Goal: Transaction & Acquisition: Purchase product/service

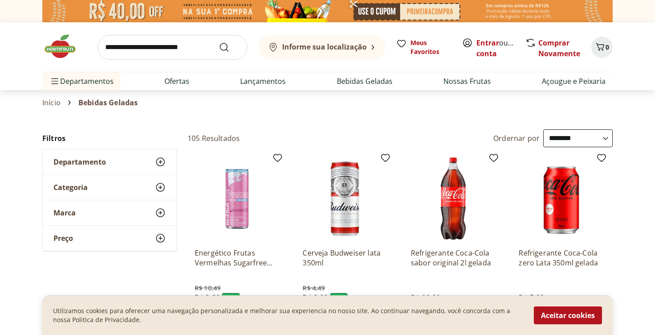
select select "**********"
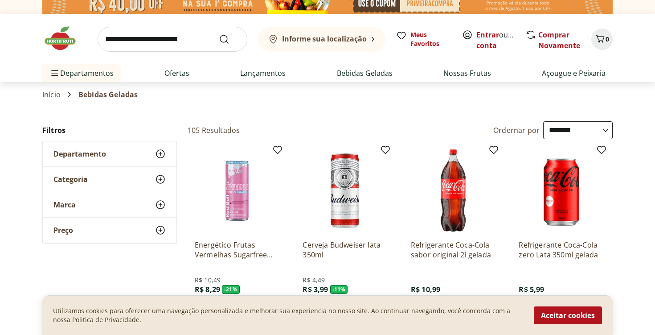
scroll to position [8, 0]
click at [159, 153] on icon at bounding box center [160, 154] width 11 height 11
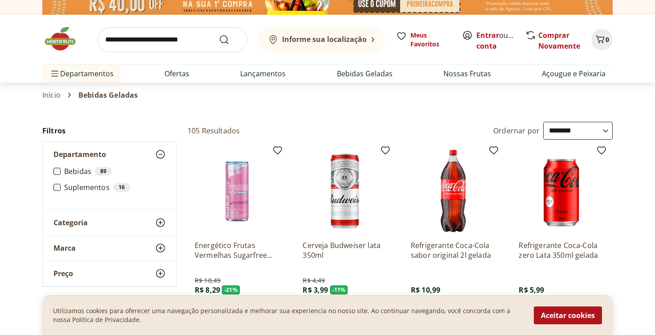
click at [159, 153] on icon at bounding box center [160, 154] width 11 height 11
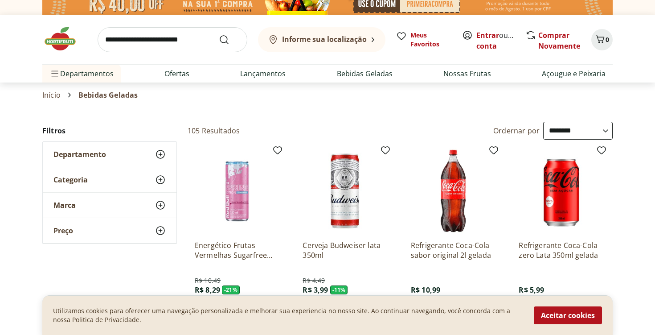
click at [159, 180] on use at bounding box center [160, 179] width 11 height 11
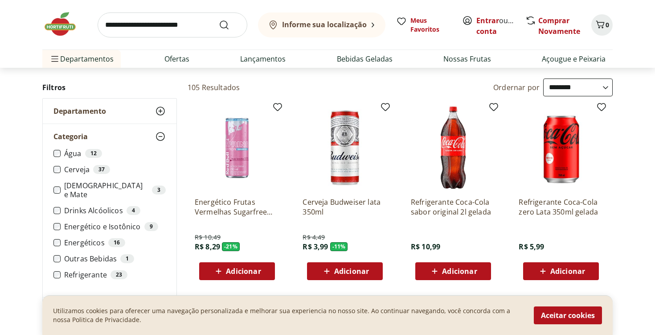
scroll to position [52, 0]
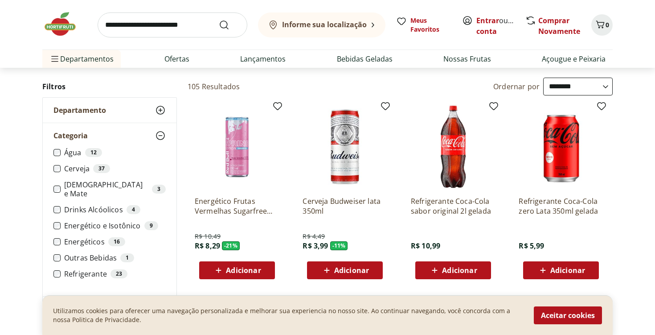
click at [162, 136] on icon at bounding box center [160, 135] width 11 height 11
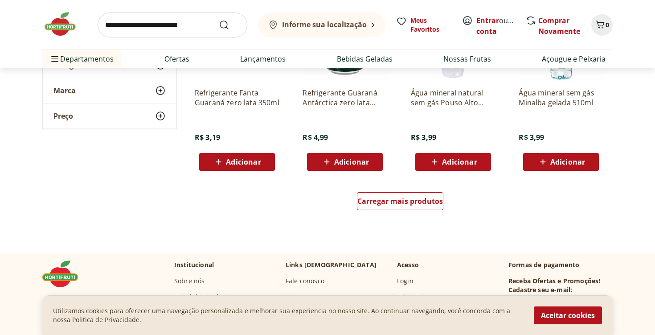
scroll to position [1169, 0]
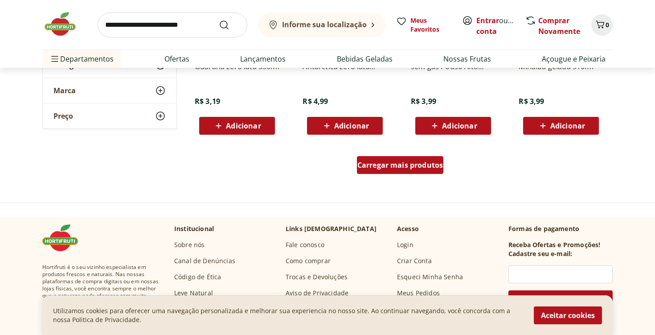
click at [397, 161] on span "Carregar mais produtos" at bounding box center [400, 164] width 86 height 7
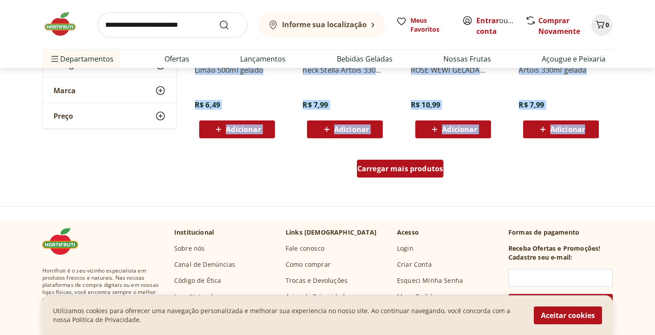
scroll to position [1818, 0]
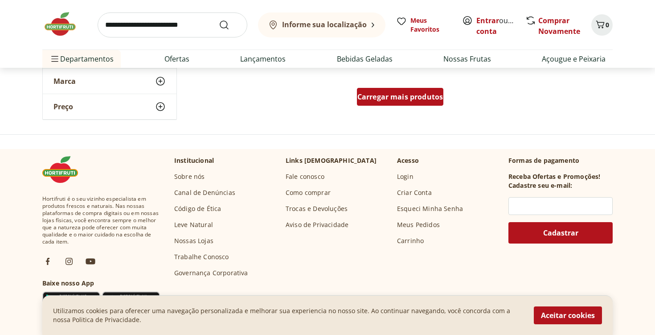
click at [400, 99] on span "Carregar mais produtos" at bounding box center [400, 96] width 86 height 7
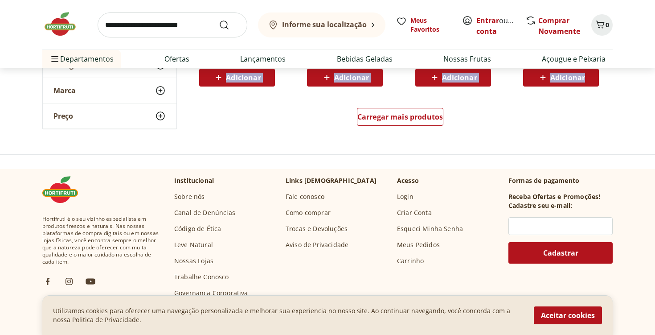
scroll to position [2376, 0]
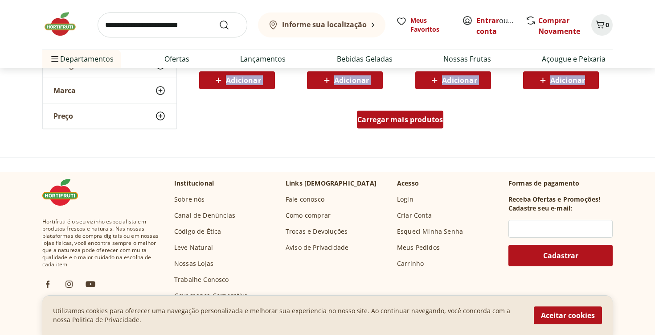
click at [393, 122] on span "Carregar mais produtos" at bounding box center [400, 119] width 86 height 7
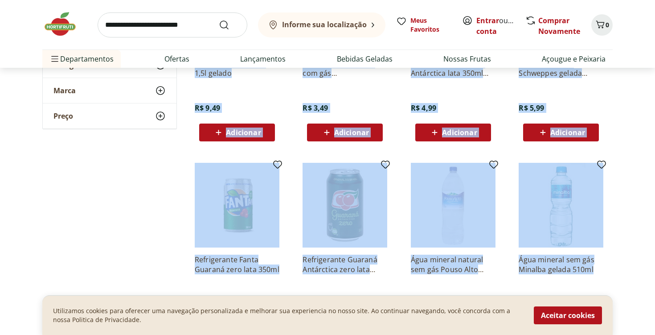
scroll to position [947, 0]
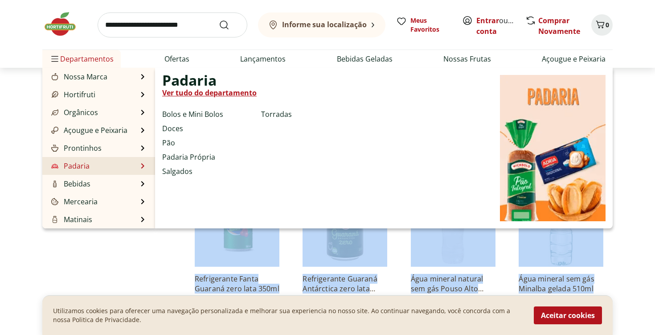
click at [128, 164] on li "Padaria Padaria Ver tudo do departamento Bolos e Mini Bolos Doces Pão Padaria P…" at bounding box center [98, 166] width 113 height 18
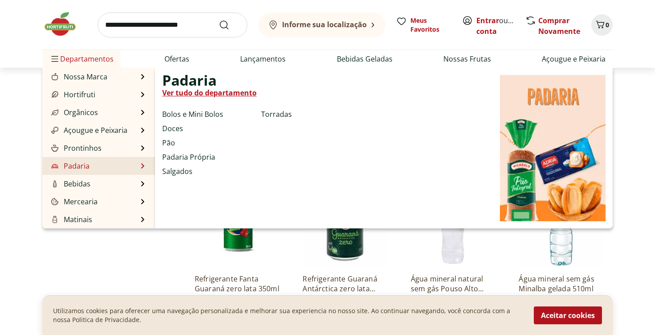
click at [218, 91] on link "Ver tudo do departamento" at bounding box center [209, 92] width 94 height 11
select select "**********"
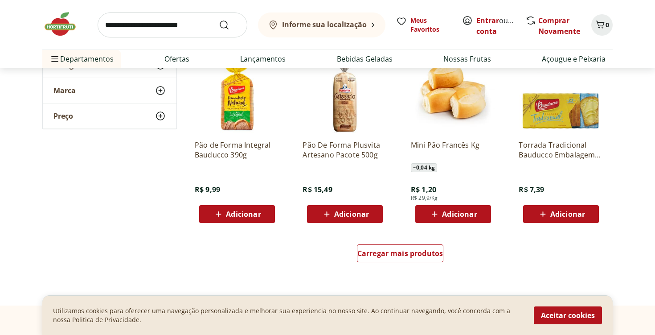
scroll to position [508, 0]
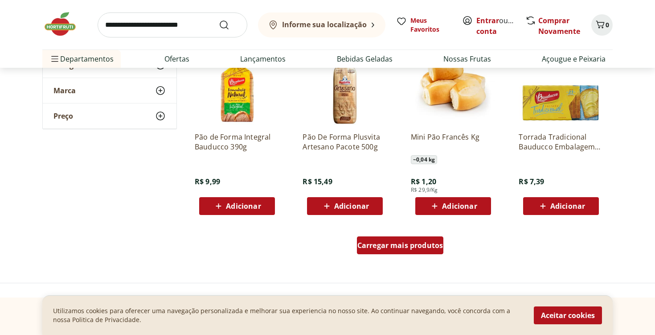
click at [377, 244] on span "Carregar mais produtos" at bounding box center [400, 244] width 86 height 7
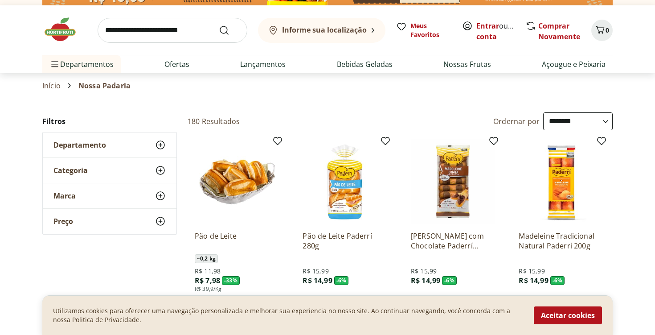
scroll to position [0, 0]
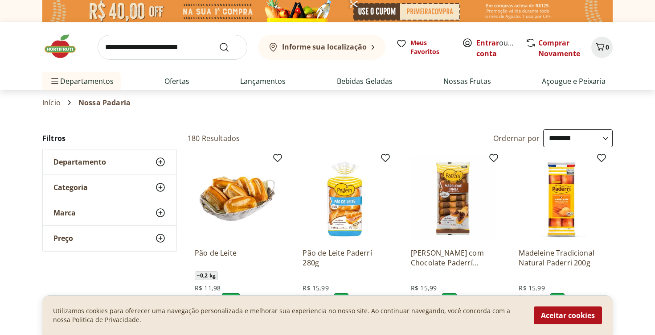
click at [162, 161] on icon at bounding box center [160, 161] width 11 height 11
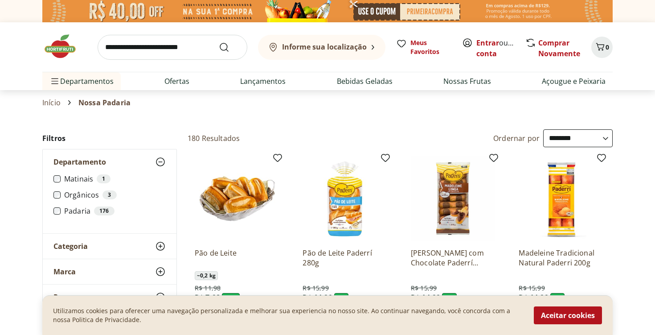
click at [162, 161] on icon at bounding box center [160, 161] width 11 height 11
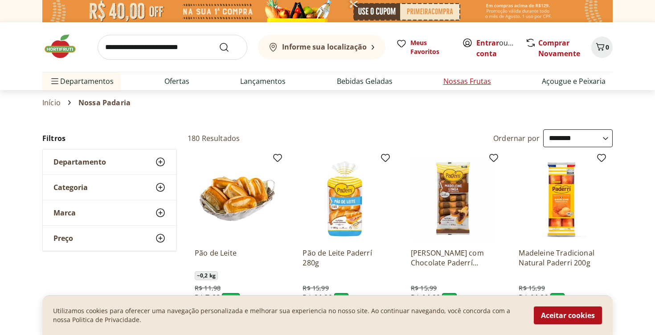
click at [452, 82] on link "Nossas Frutas" at bounding box center [467, 81] width 48 height 11
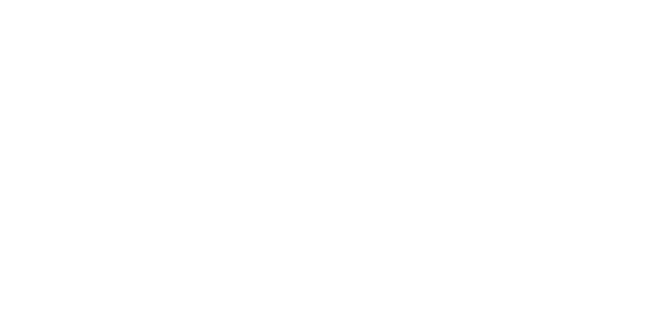
select select "**********"
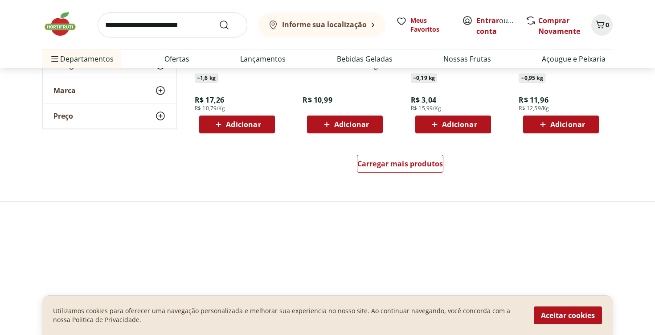
scroll to position [629, 0]
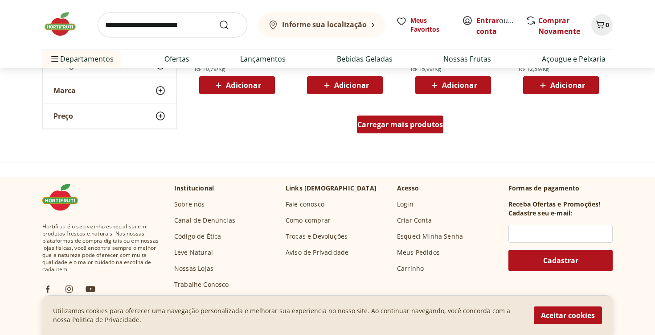
click at [402, 124] on span "Carregar mais produtos" at bounding box center [400, 124] width 86 height 7
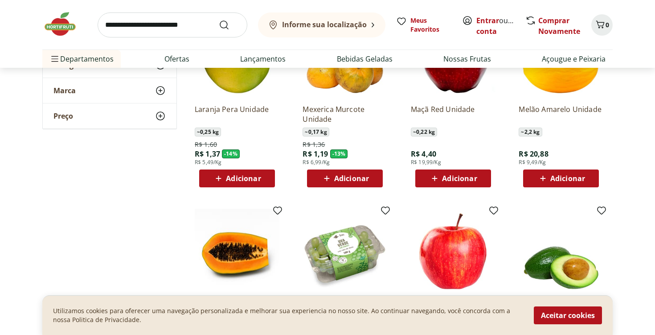
scroll to position [313, 0]
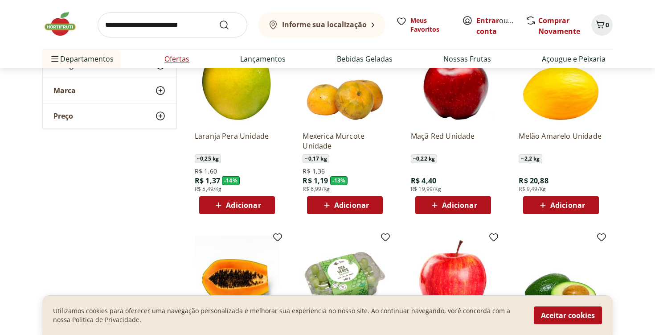
click at [174, 62] on link "Ofertas" at bounding box center [176, 58] width 25 height 11
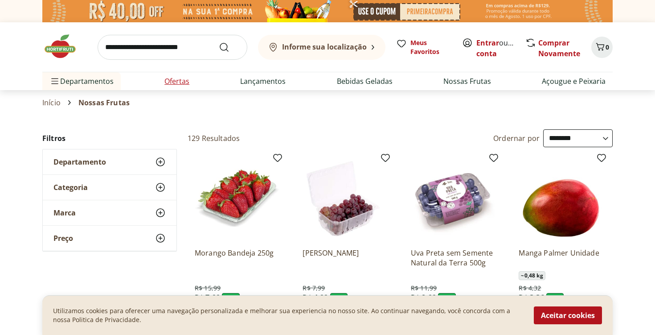
select select "**********"
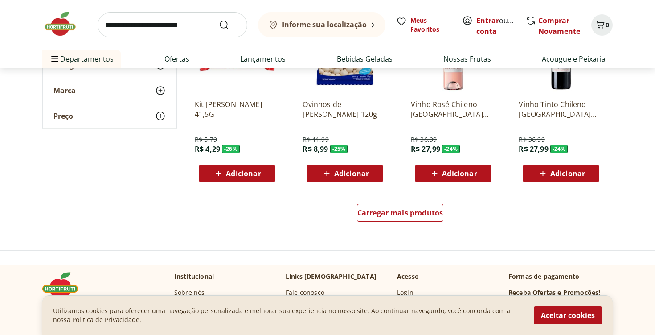
scroll to position [542, 0]
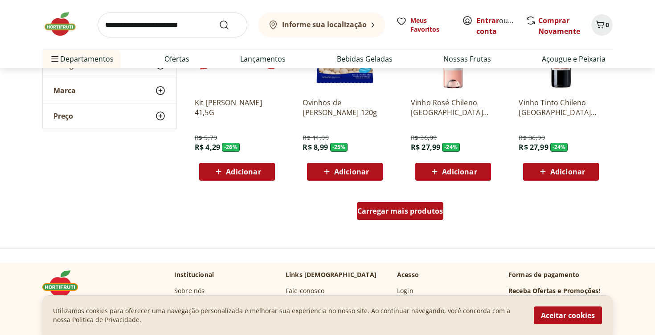
click at [423, 213] on span "Carregar mais produtos" at bounding box center [400, 210] width 86 height 7
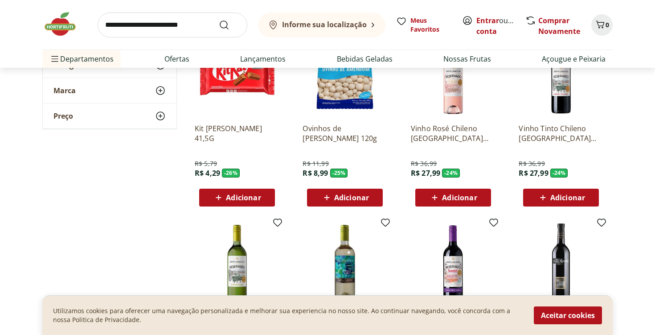
scroll to position [518, 0]
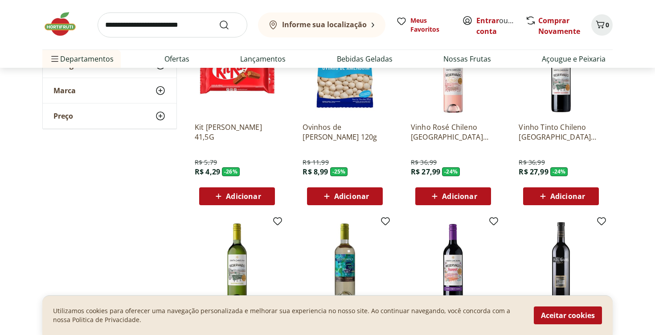
click at [564, 100] on img at bounding box center [561, 72] width 85 height 85
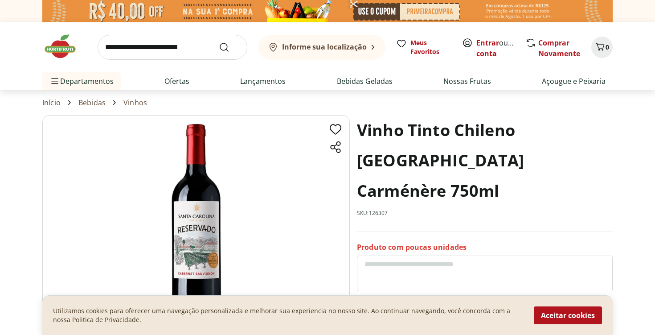
select select "**********"
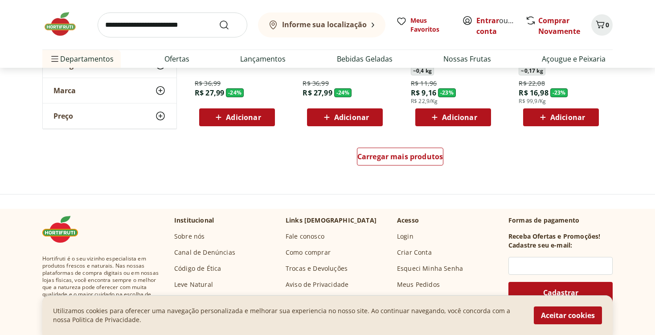
scroll to position [1178, 0]
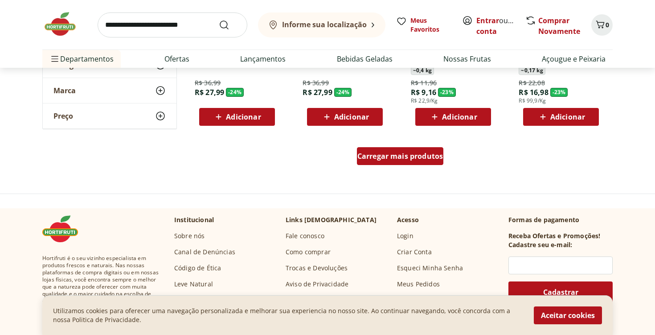
click at [370, 158] on span "Carregar mais produtos" at bounding box center [400, 155] width 86 height 7
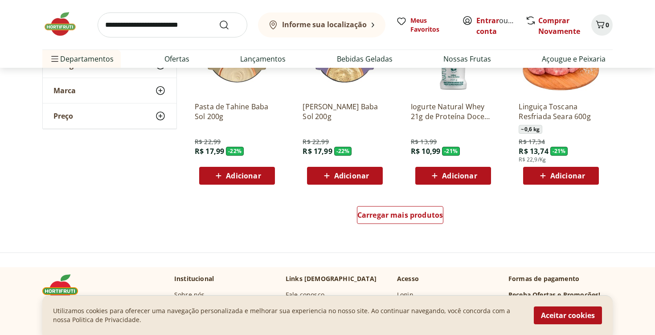
scroll to position [1701, 0]
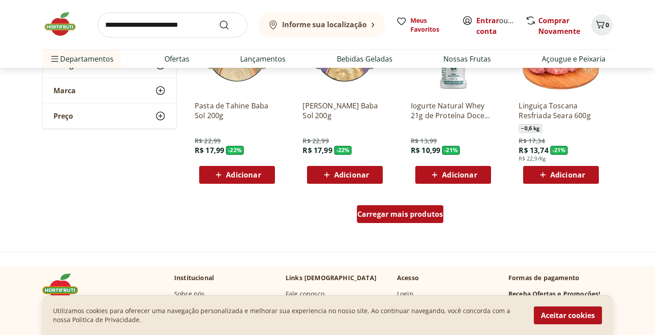
click at [372, 210] on span "Carregar mais produtos" at bounding box center [400, 213] width 86 height 7
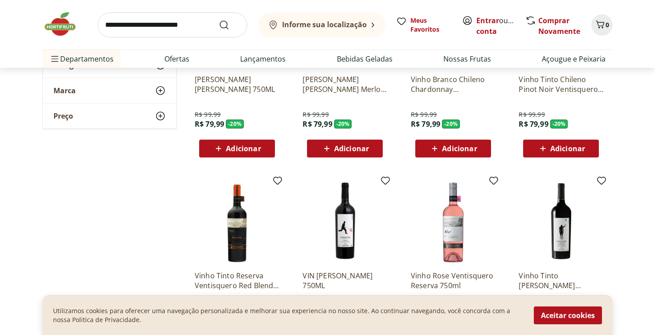
scroll to position [2104, 0]
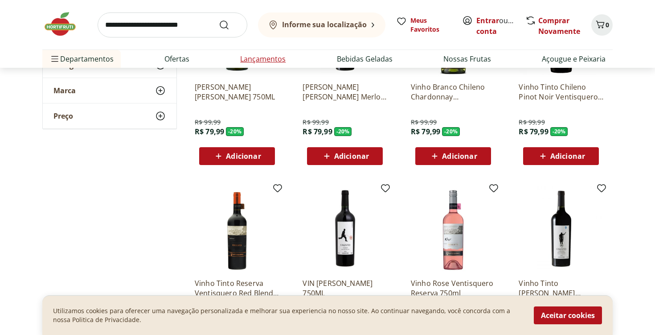
click at [267, 58] on link "Lançamentos" at bounding box center [262, 58] width 45 height 11
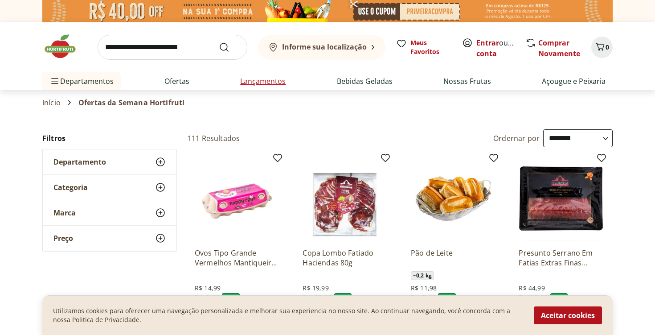
select select "**********"
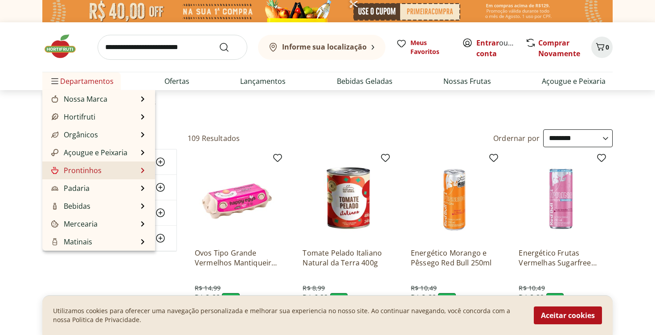
click at [137, 172] on li "Prontinhos Prontinhos Ver tudo do departamento Frutas Cortadinhas Pré Preparado…" at bounding box center [98, 170] width 113 height 18
click at [139, 170] on li "Prontinhos Prontinhos Ver tudo do departamento Frutas Cortadinhas Pré Preparado…" at bounding box center [98, 170] width 113 height 18
click at [131, 153] on li "Açougue e Peixaria Açougue e Peixaria Ver tudo do departamento Aves Bovinos Exó…" at bounding box center [98, 152] width 113 height 18
click at [139, 152] on li "Açougue e Peixaria Açougue e Peixaria Ver tudo do departamento Aves Bovinos Exó…" at bounding box center [98, 152] width 113 height 18
click at [117, 153] on link "Açougue e Peixaria" at bounding box center [88, 152] width 78 height 11
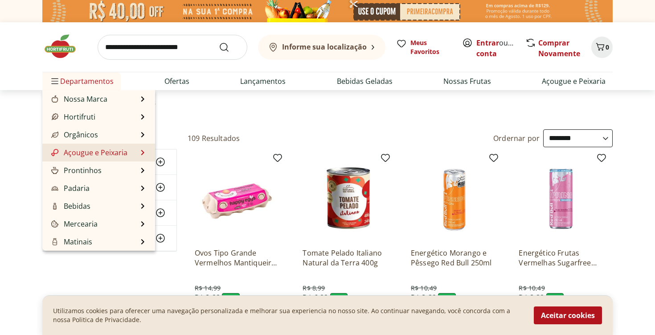
select select "**********"
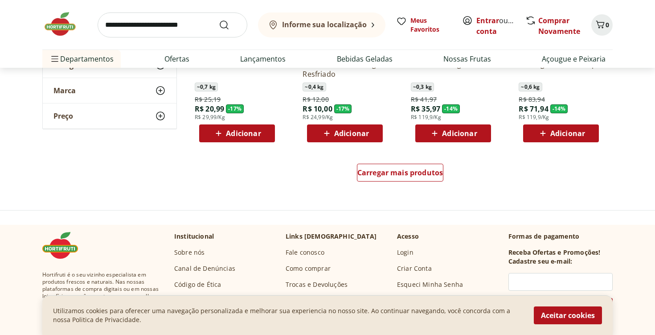
scroll to position [581, 0]
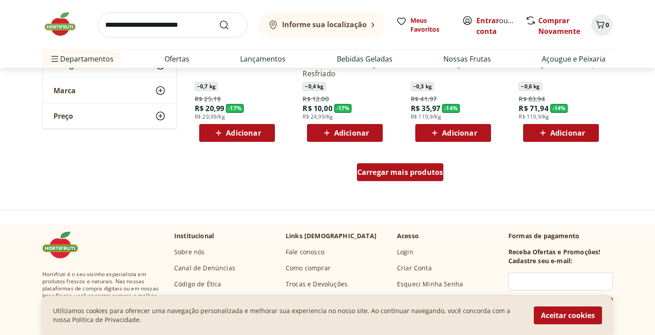
click at [395, 175] on span "Carregar mais produtos" at bounding box center [400, 171] width 86 height 7
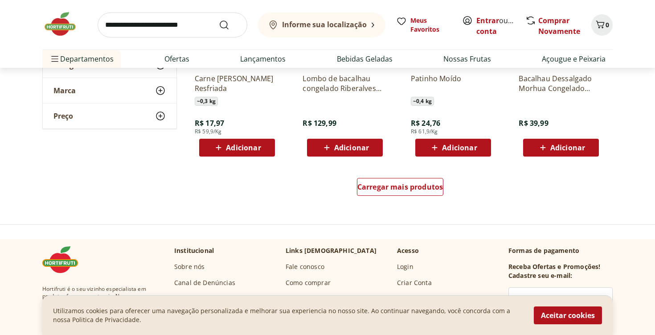
scroll to position [1147, 0]
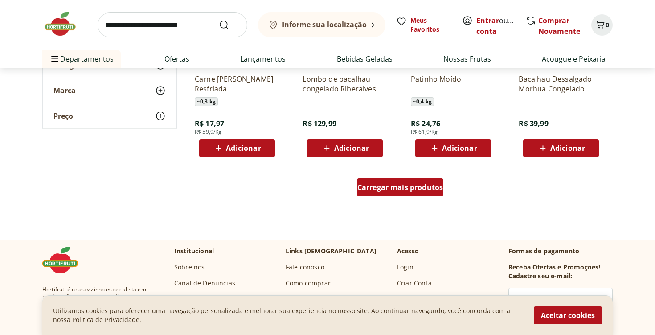
click at [378, 189] on span "Carregar mais produtos" at bounding box center [400, 187] width 86 height 7
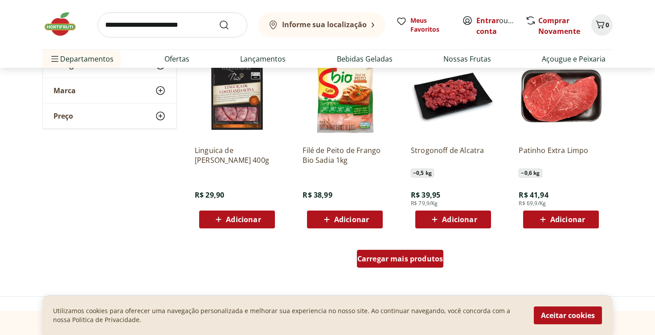
scroll to position [1665, 0]
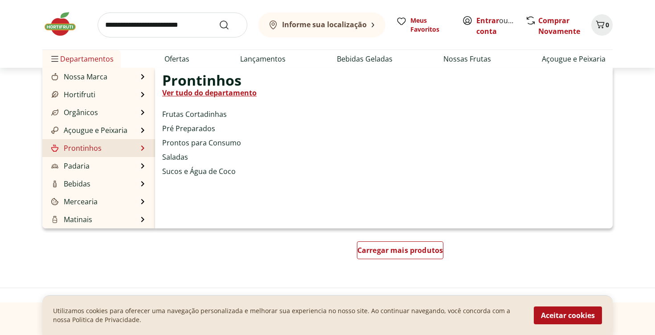
click at [192, 93] on link "Ver tudo do departamento" at bounding box center [209, 92] width 94 height 11
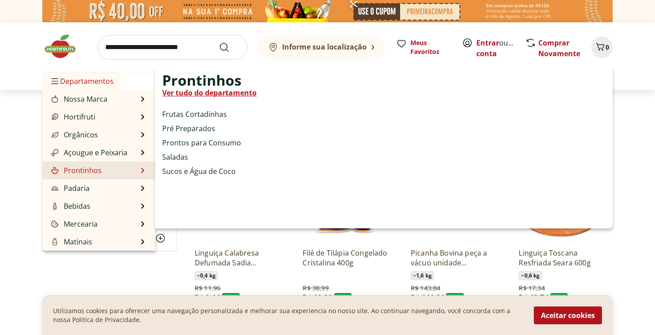
select select "**********"
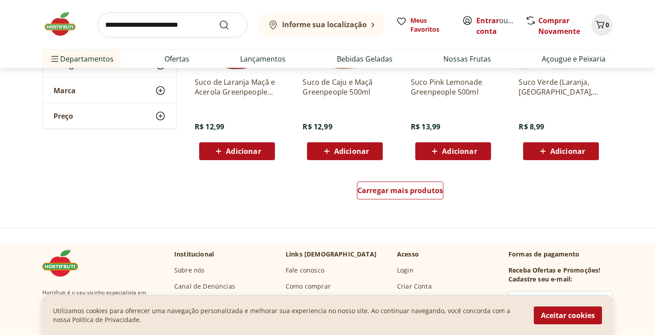
scroll to position [407, 0]
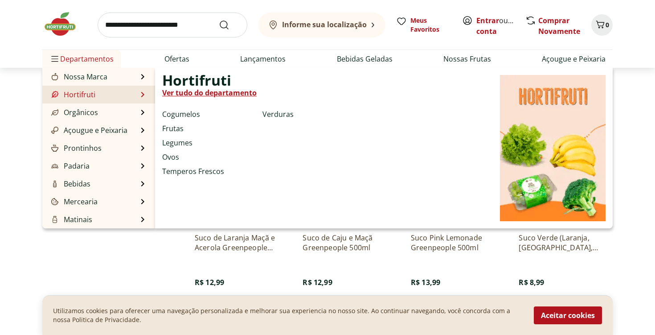
click at [168, 95] on link "Ver tudo do departamento" at bounding box center [209, 92] width 94 height 11
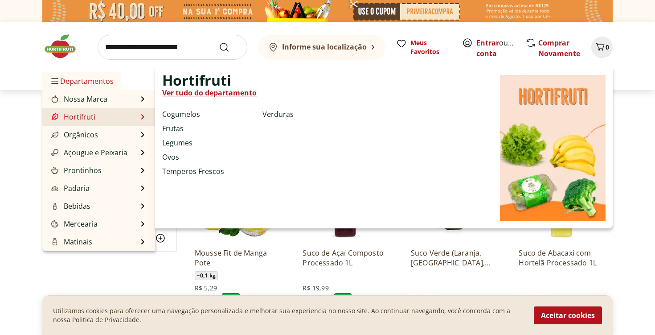
select select "**********"
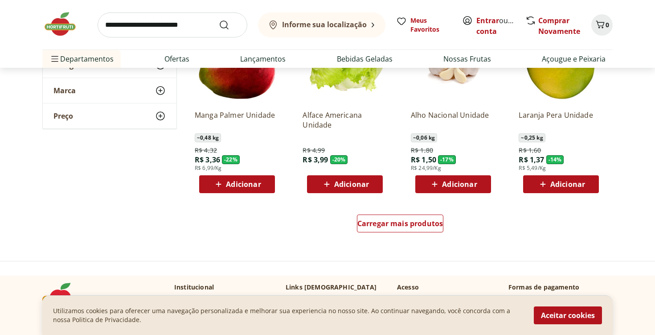
scroll to position [539, 0]
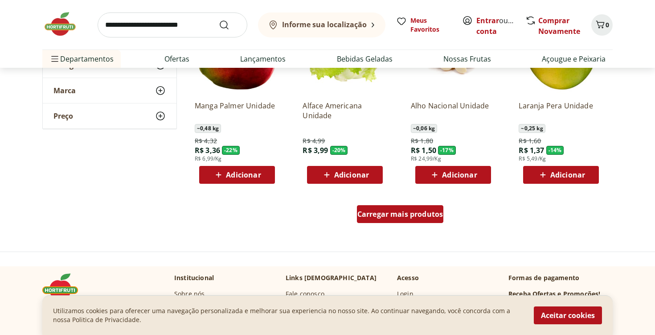
click at [377, 217] on span "Carregar mais produtos" at bounding box center [400, 213] width 86 height 7
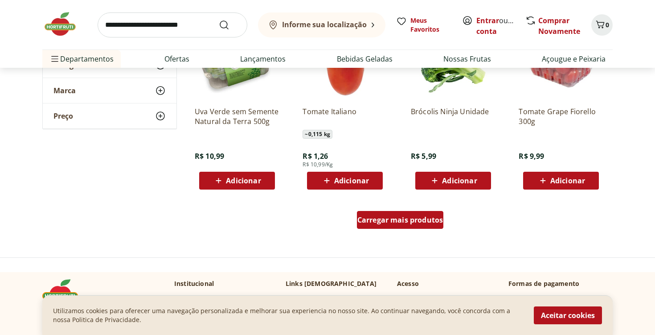
scroll to position [1116, 0]
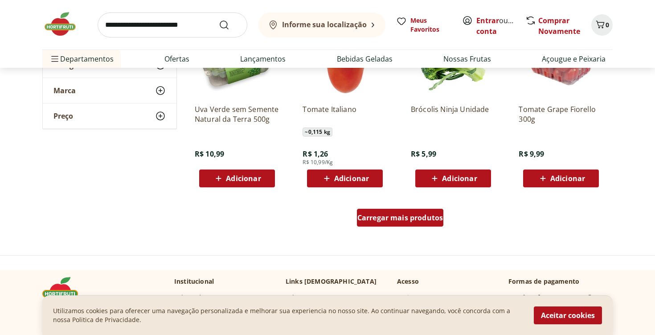
click at [377, 218] on span "Carregar mais produtos" at bounding box center [400, 217] width 86 height 7
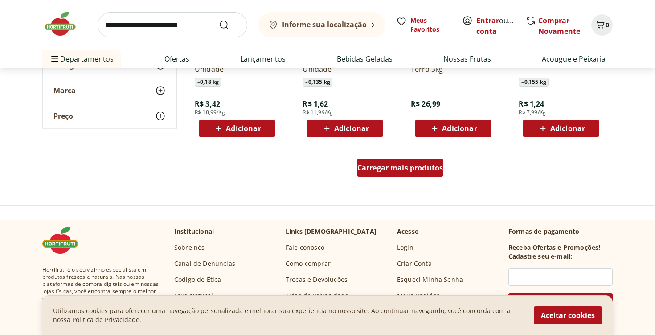
scroll to position [1763, 0]
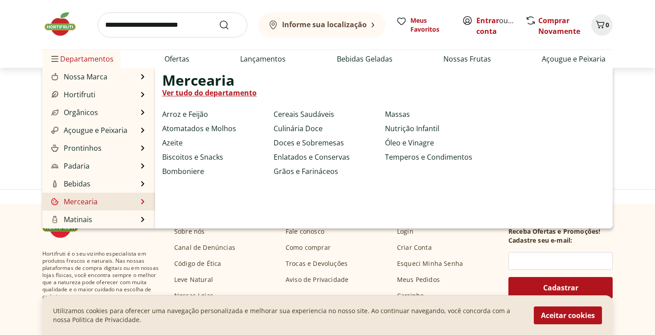
click at [118, 198] on li "Mercearia Mercearia Ver tudo do departamento Arroz e Feijão Atomatados e Molhos…" at bounding box center [98, 201] width 113 height 18
click at [167, 196] on div "Mercearia Ver tudo do departamento Arroz e Feijão Atomatados e Molhos Azeite Bi…" at bounding box center [273, 148] width 223 height 146
click at [210, 90] on link "Ver tudo do departamento" at bounding box center [209, 92] width 94 height 11
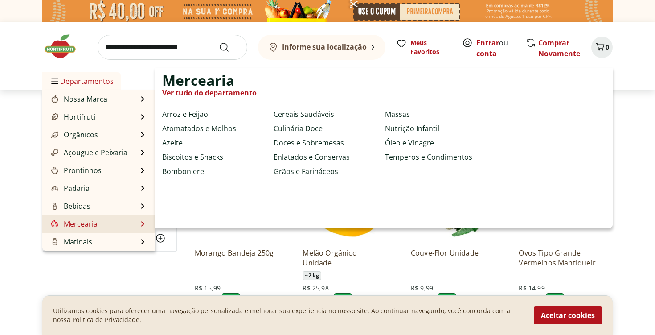
select select "**********"
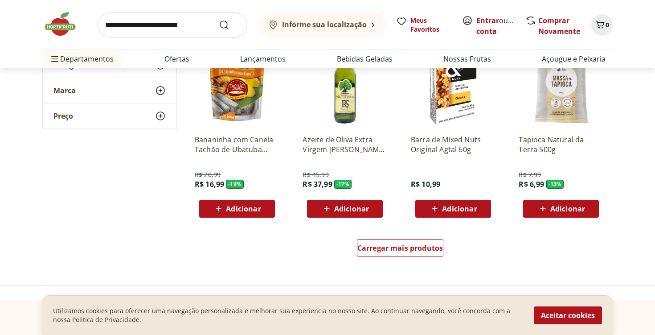
scroll to position [511, 0]
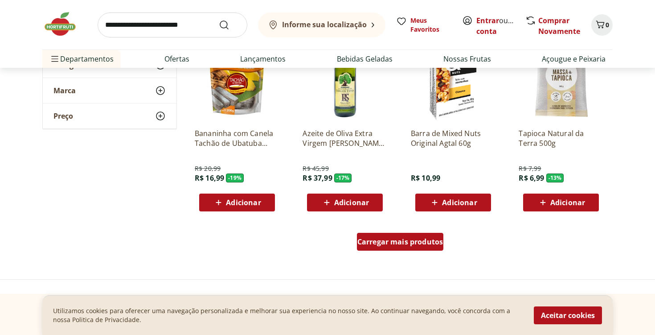
click at [372, 239] on span "Carregar mais produtos" at bounding box center [400, 241] width 86 height 7
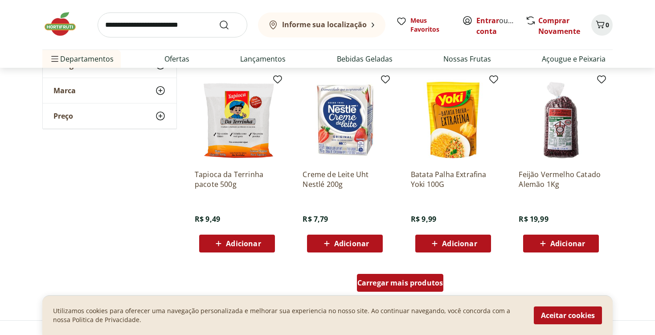
scroll to position [1070, 0]
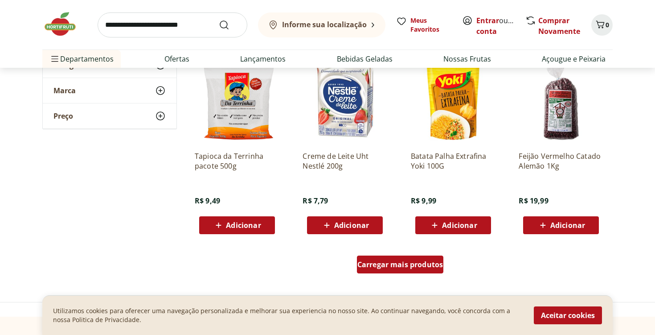
click at [378, 268] on span "Carregar mais produtos" at bounding box center [400, 264] width 86 height 7
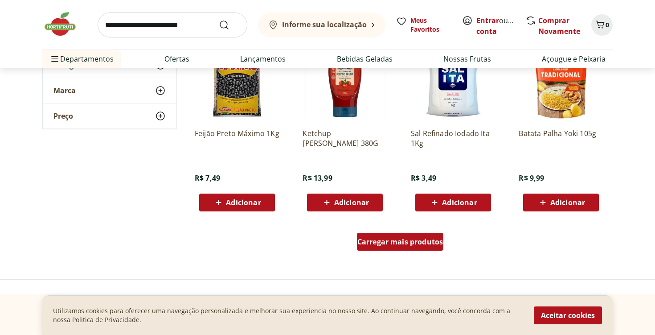
scroll to position [1678, 0]
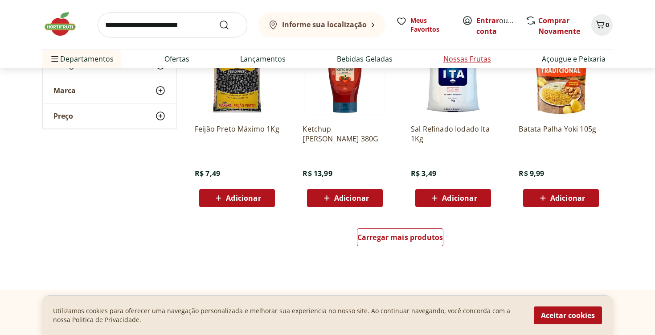
click at [458, 59] on link "Nossas Frutas" at bounding box center [467, 58] width 48 height 11
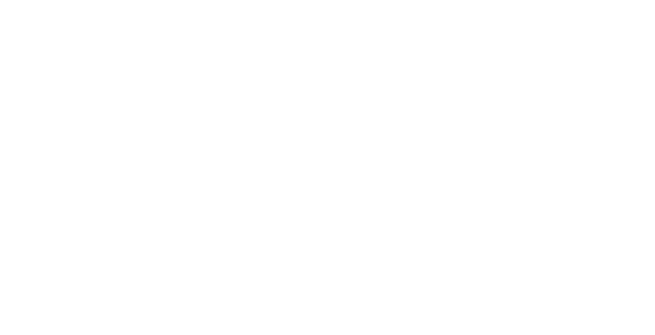
select select "**********"
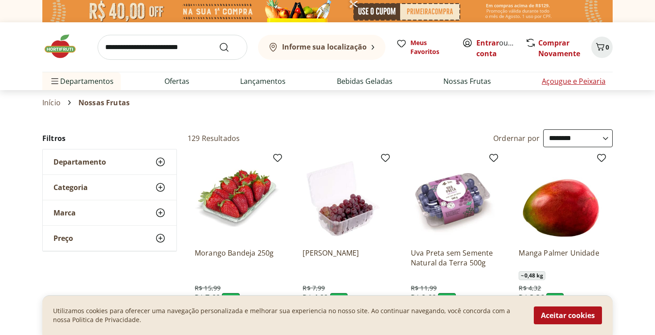
click at [551, 80] on link "Açougue e Peixaria" at bounding box center [574, 81] width 64 height 11
select select "**********"
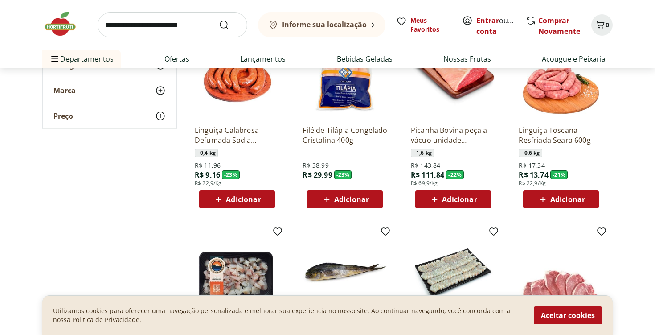
scroll to position [184, 0]
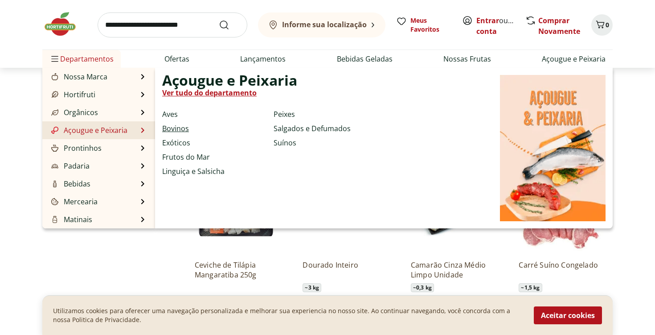
click at [163, 126] on link "Bovinos" at bounding box center [175, 128] width 27 height 11
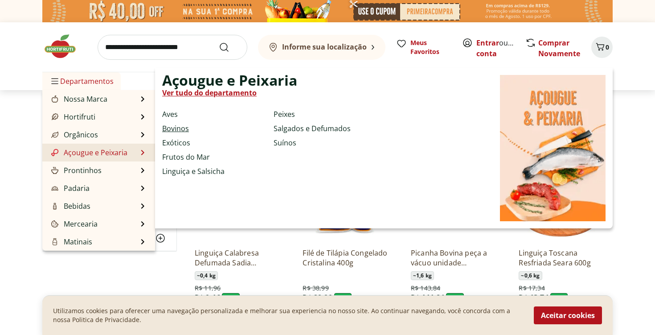
select select "**********"
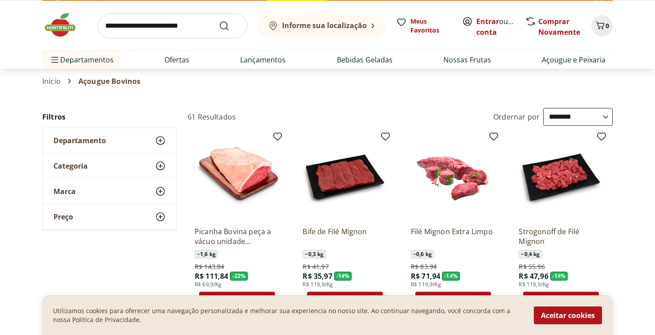
scroll to position [25, 0]
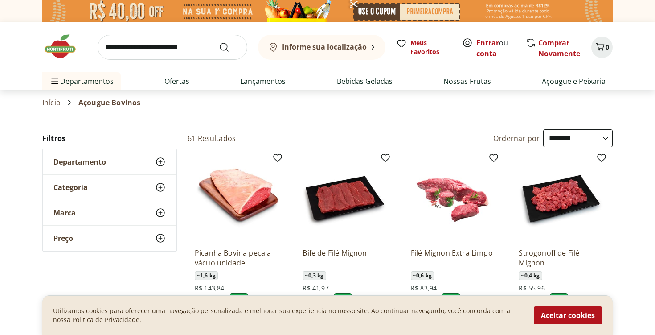
select select "**********"
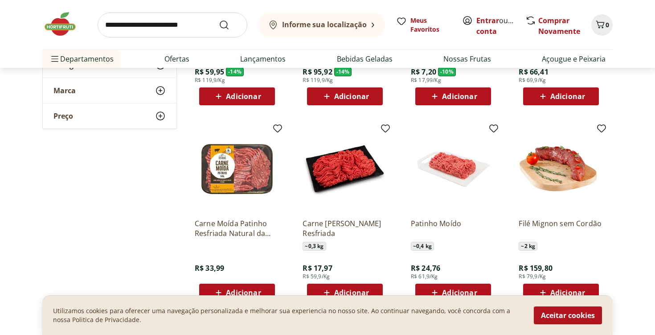
scroll to position [477, 0]
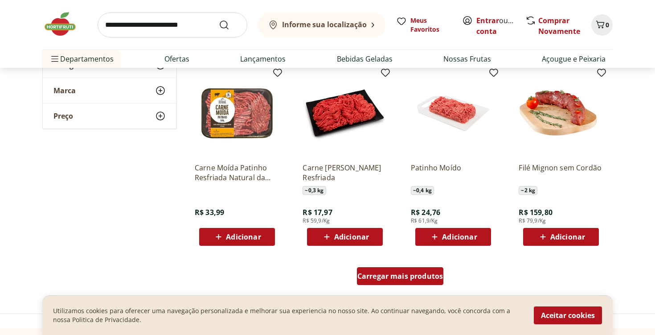
click at [387, 281] on div "Carregar mais produtos" at bounding box center [400, 276] width 87 height 18
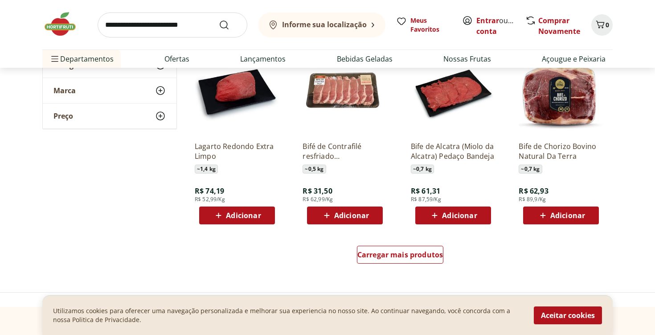
scroll to position [1103, 0]
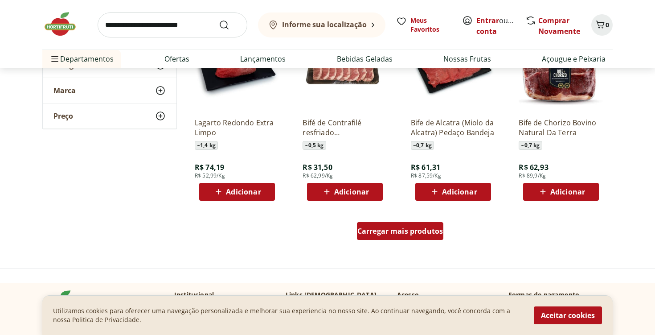
click at [396, 234] on span "Carregar mais produtos" at bounding box center [400, 230] width 86 height 7
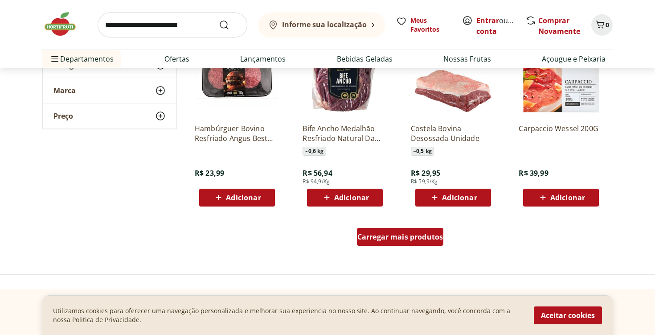
scroll to position [1703, 0]
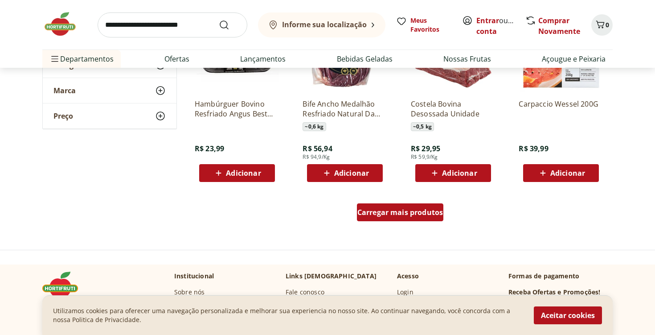
click at [395, 217] on div "Carregar mais produtos" at bounding box center [400, 212] width 87 height 18
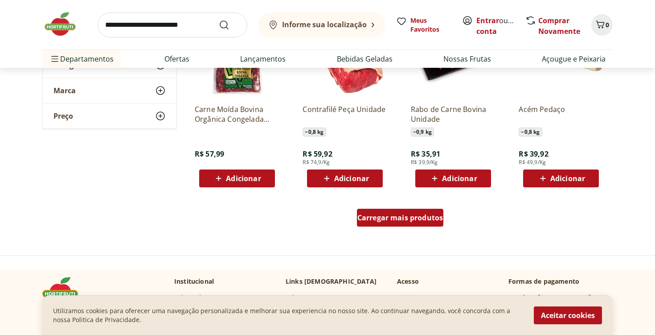
scroll to position [2291, 0]
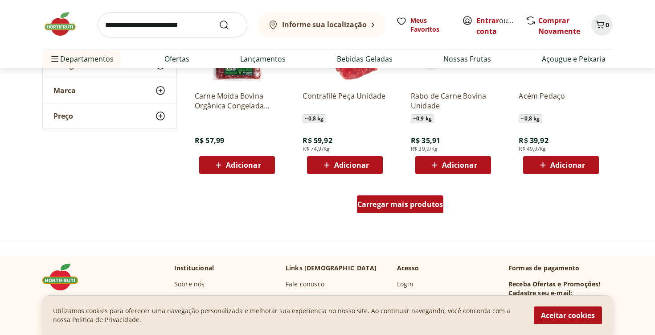
click at [395, 209] on div "Carregar mais produtos" at bounding box center [400, 204] width 87 height 18
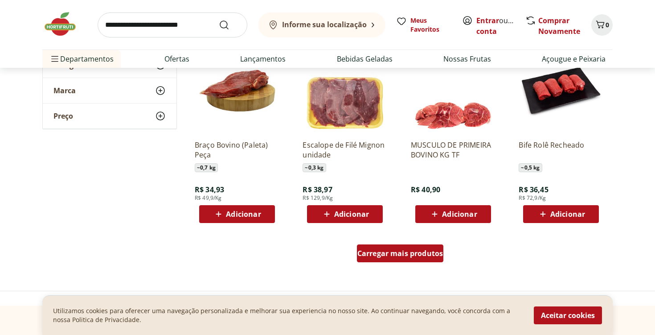
scroll to position [2825, 0]
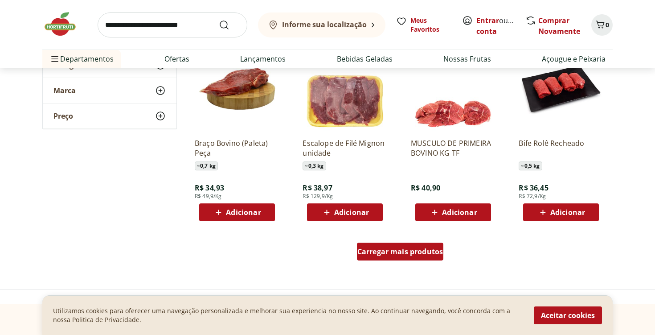
click at [399, 248] on span "Carregar mais produtos" at bounding box center [400, 251] width 86 height 7
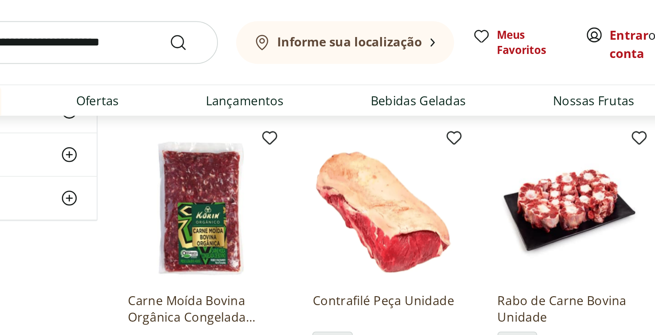
scroll to position [2212, 0]
click at [336, 176] on p "Contrafilé Peça Unidade" at bounding box center [344, 181] width 85 height 20
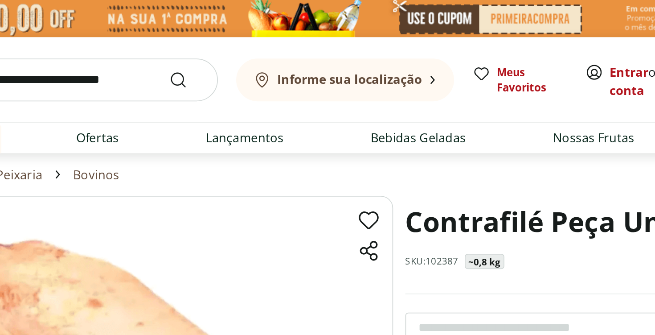
click at [371, 130] on h1 "Contrafilé Peça Unidade" at bounding box center [454, 130] width 195 height 30
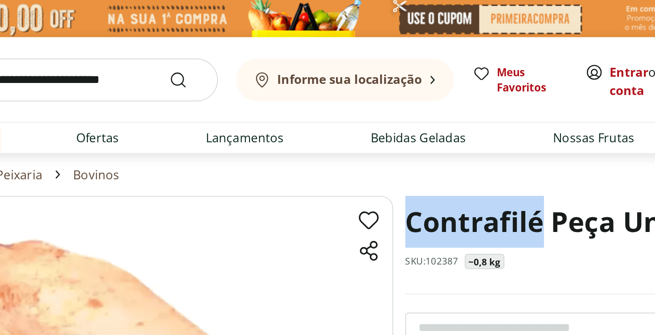
copy h1 "Contrafilé"
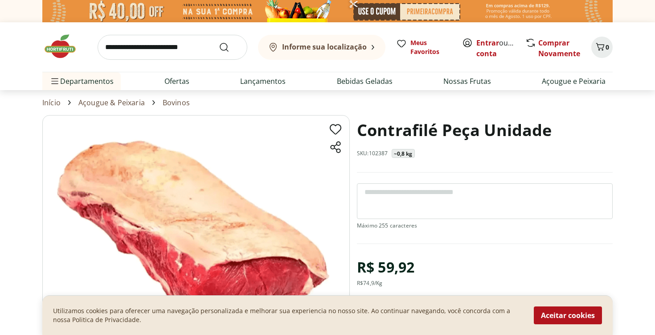
select select "**********"
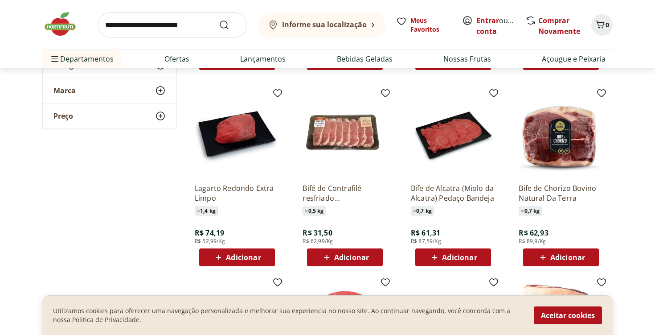
scroll to position [1046, 0]
